Goal: Task Accomplishment & Management: Use online tool/utility

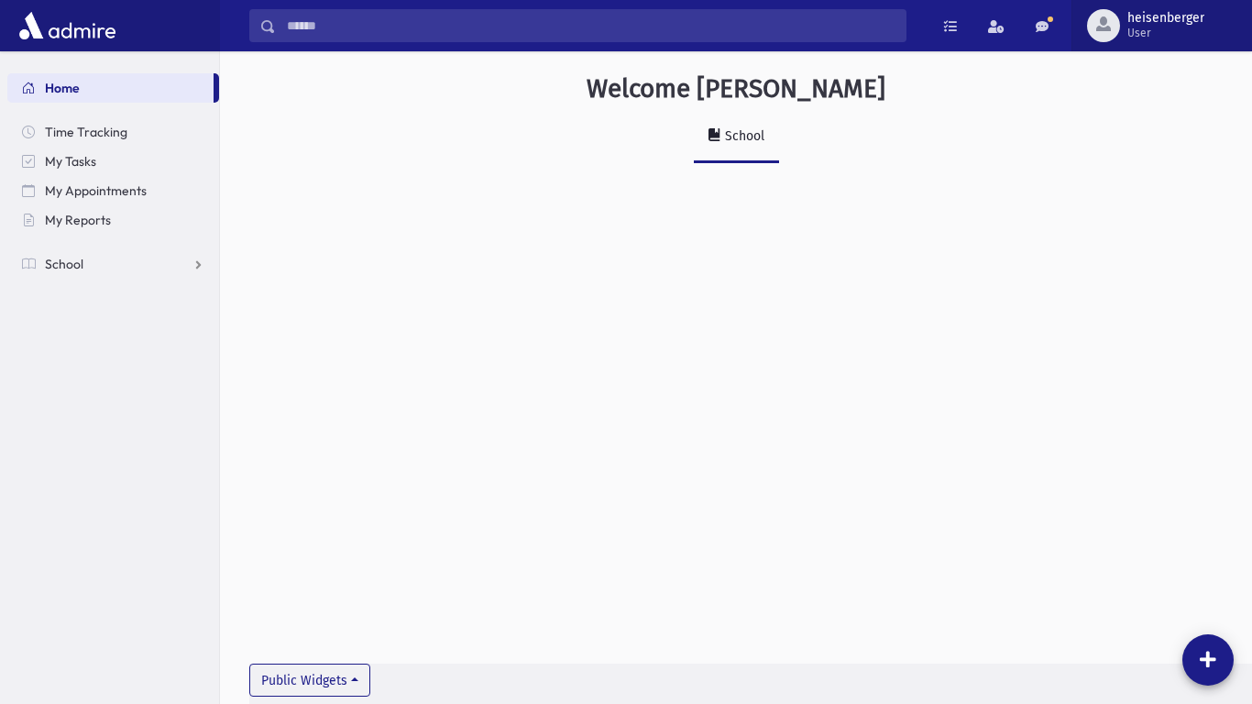
click at [1149, 12] on span "heisenberger" at bounding box center [1165, 18] width 77 height 15
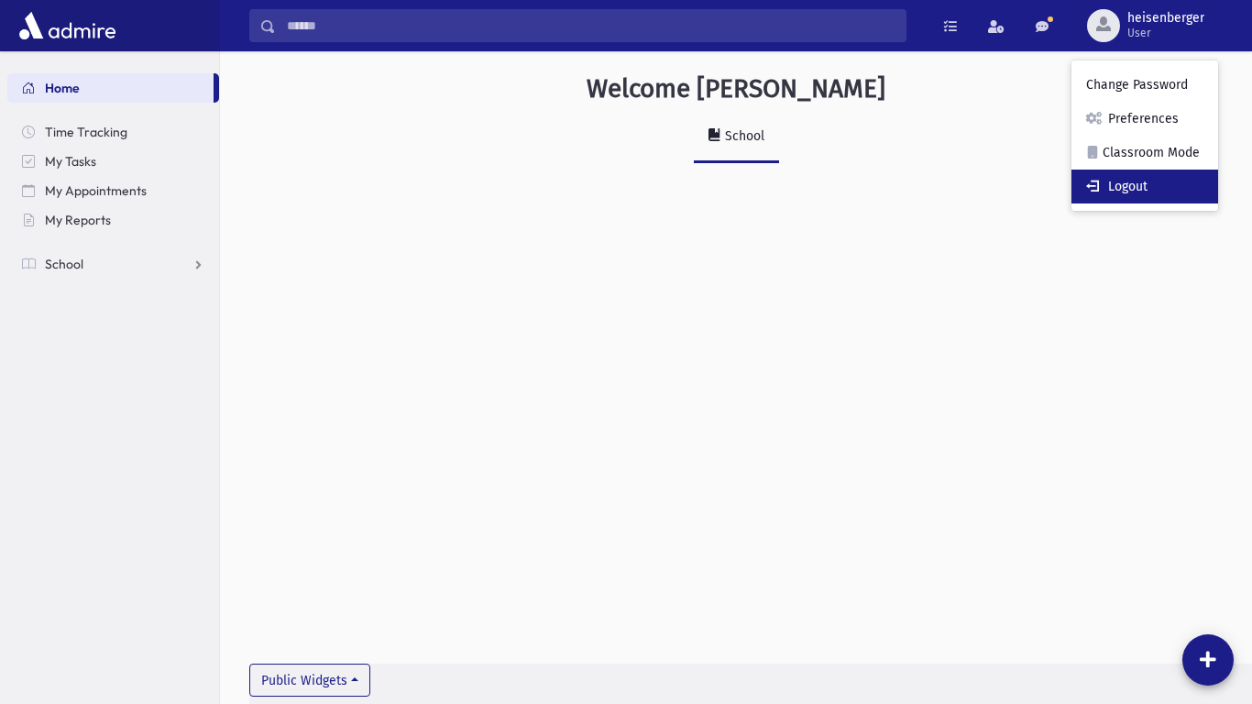
click at [1106, 192] on link "Logout" at bounding box center [1145, 187] width 147 height 34
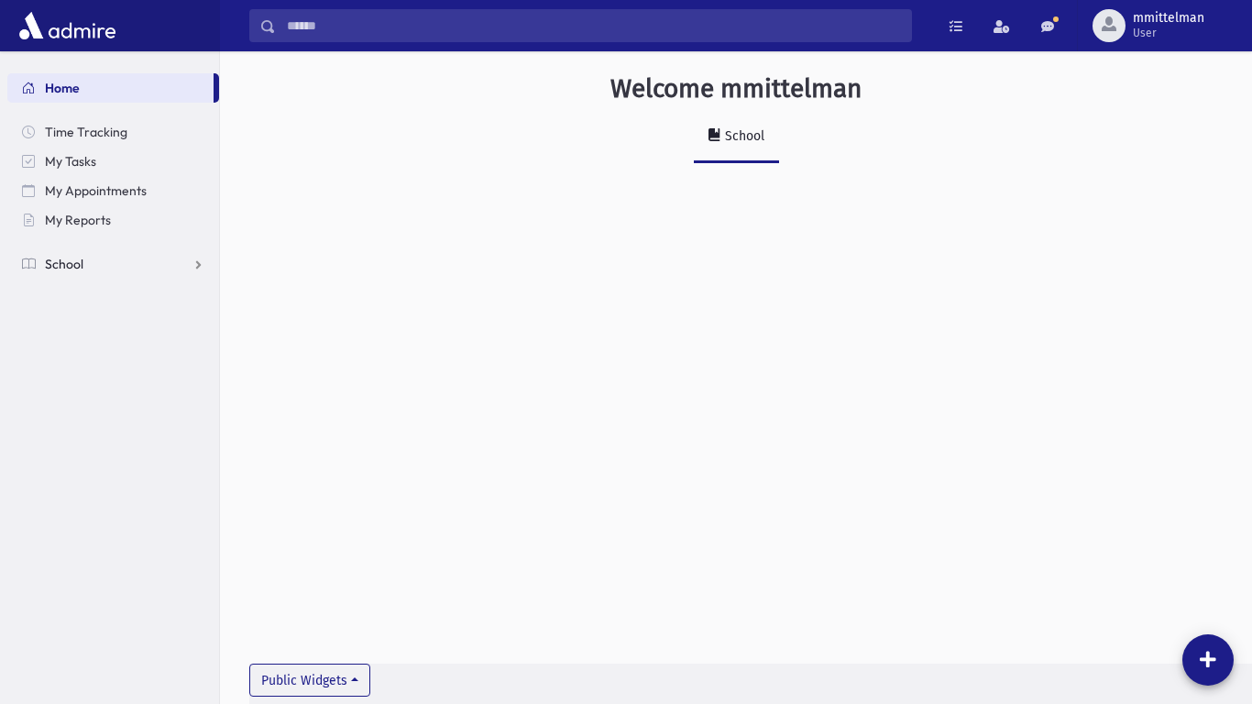
click at [70, 270] on span "School" at bounding box center [64, 264] width 38 height 16
click at [70, 326] on span "Attendance" at bounding box center [89, 322] width 68 height 16
click at [74, 348] on span "Entry" at bounding box center [85, 352] width 31 height 16
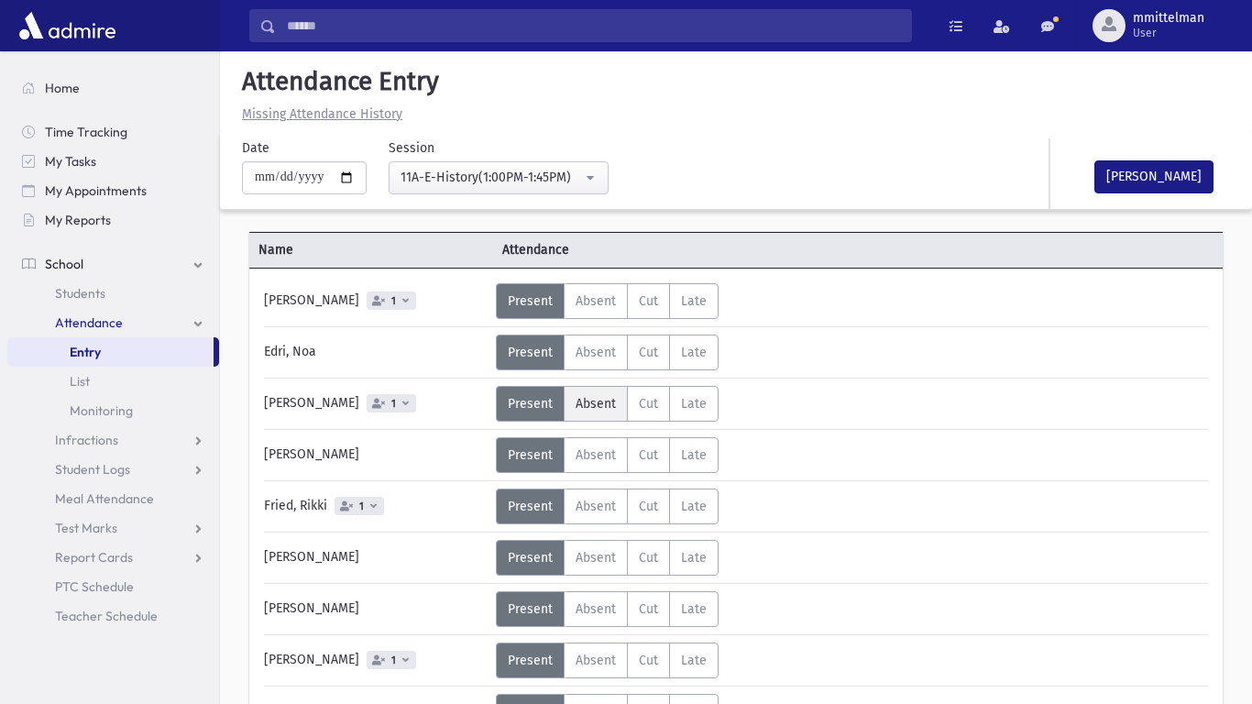
click at [595, 399] on span "Absent" at bounding box center [596, 404] width 40 height 16
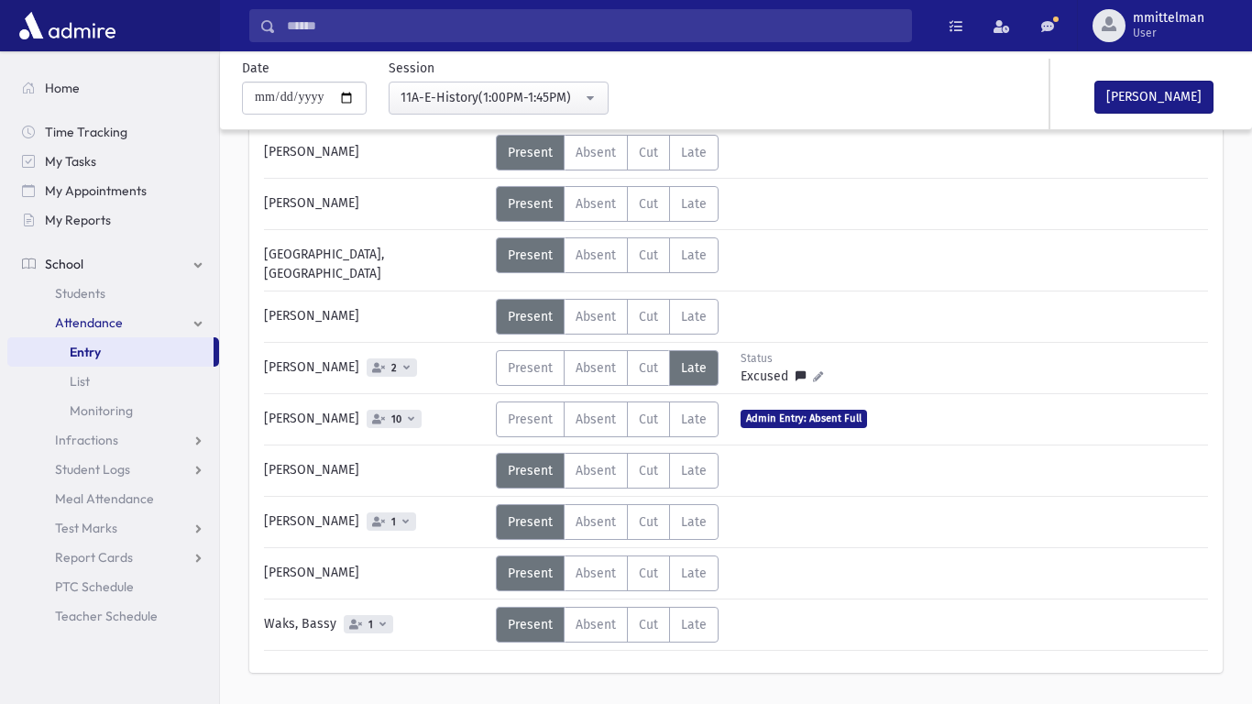
scroll to position [614, 0]
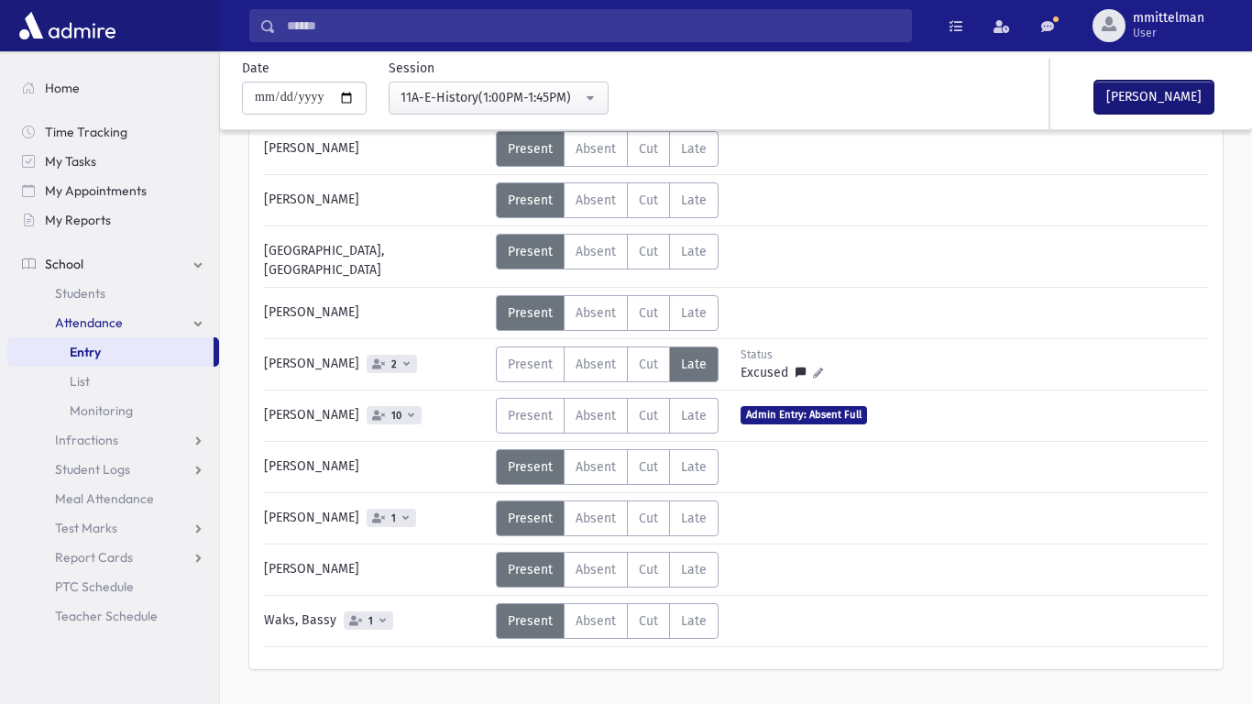
click at [1162, 88] on button "[PERSON_NAME]" at bounding box center [1153, 97] width 119 height 33
